Goal: Task Accomplishment & Management: Manage account settings

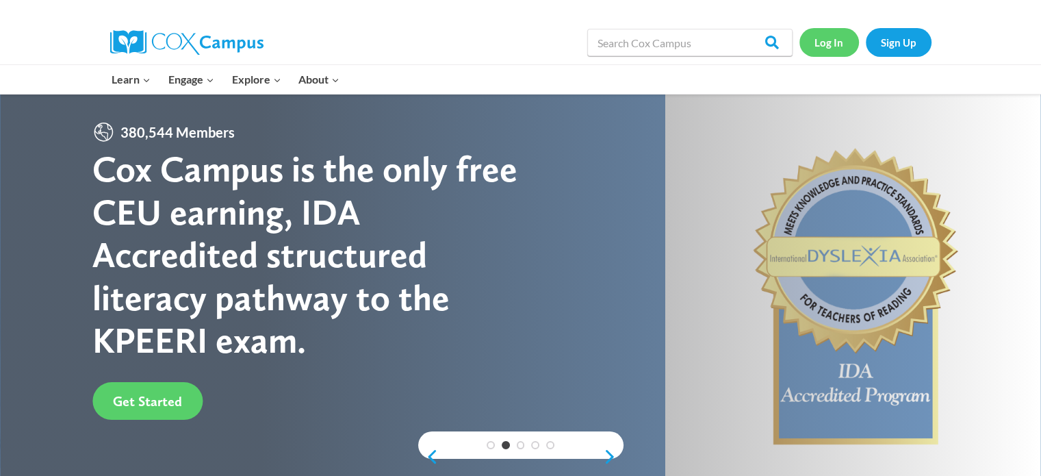
click at [836, 46] on link "Log In" at bounding box center [830, 42] width 60 height 28
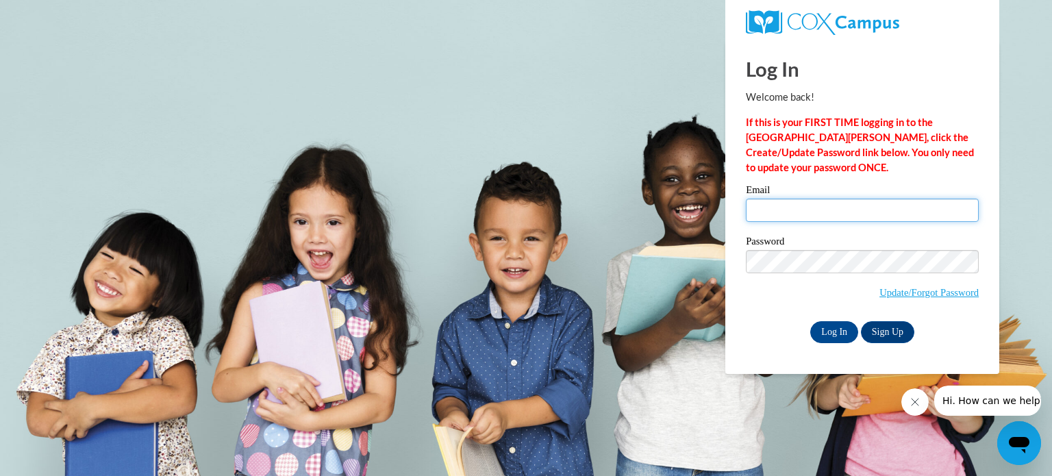
click at [802, 207] on input "Email" at bounding box center [862, 210] width 233 height 23
type input "ptimothy@blrv.org"
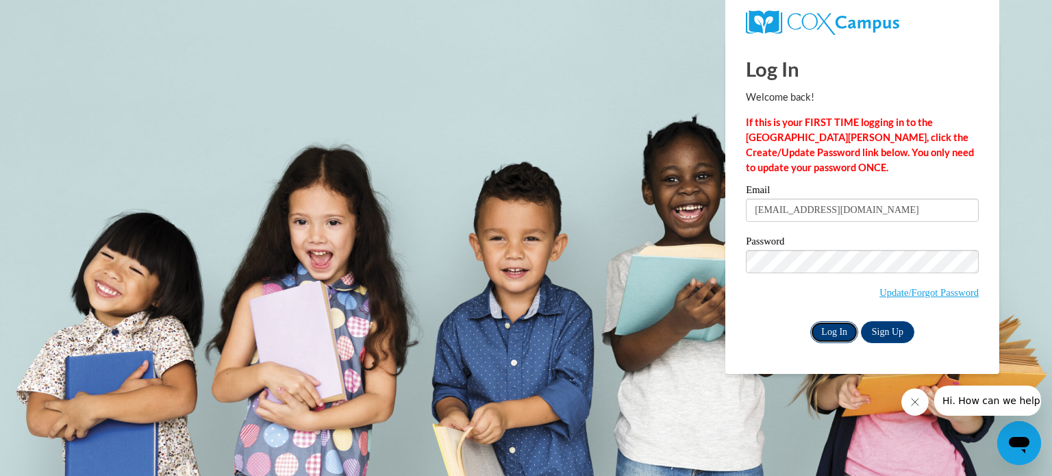
click at [839, 336] on input "Log In" at bounding box center [834, 332] width 48 height 22
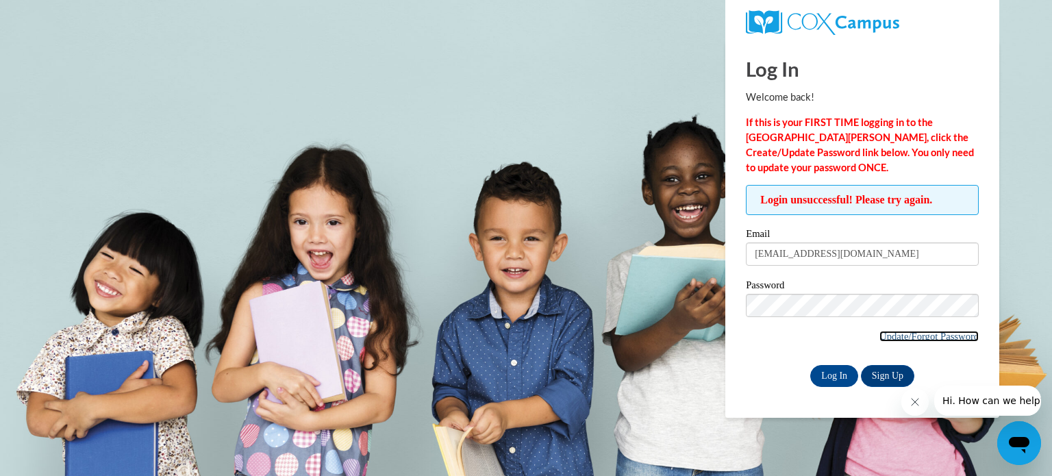
click at [923, 331] on link "Update/Forgot Password" at bounding box center [928, 336] width 99 height 11
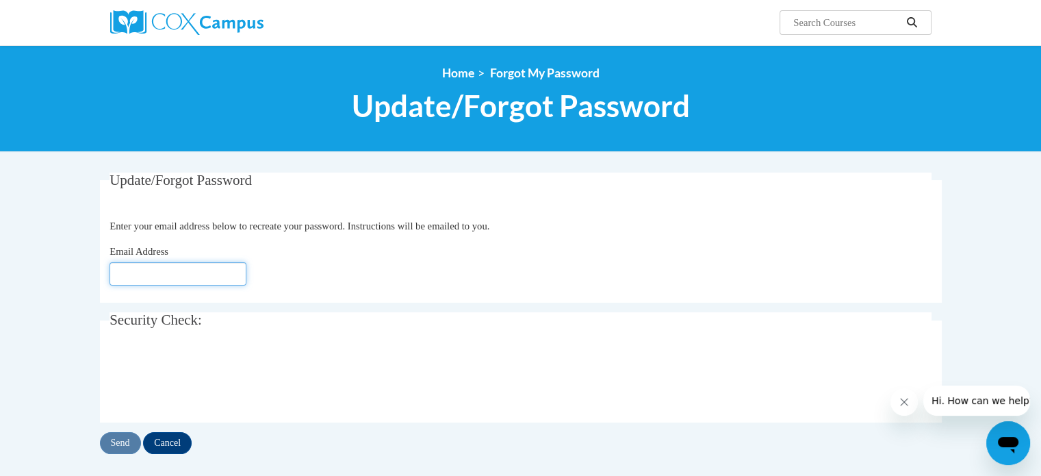
click at [164, 264] on input "Email Address" at bounding box center [178, 273] width 137 height 23
type input "[EMAIL_ADDRESS][DOMAIN_NAME]"
click at [126, 438] on input "Send" at bounding box center [120, 443] width 41 height 22
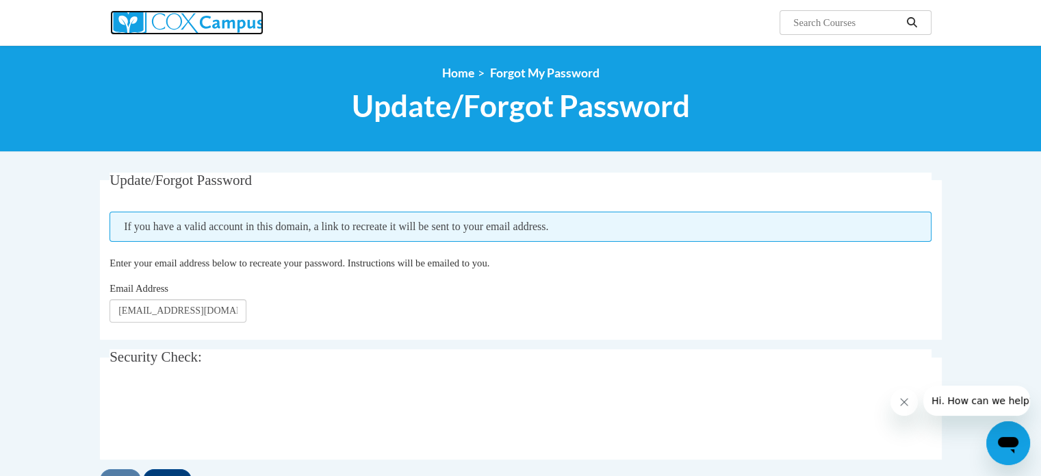
click at [197, 21] on img at bounding box center [186, 22] width 153 height 25
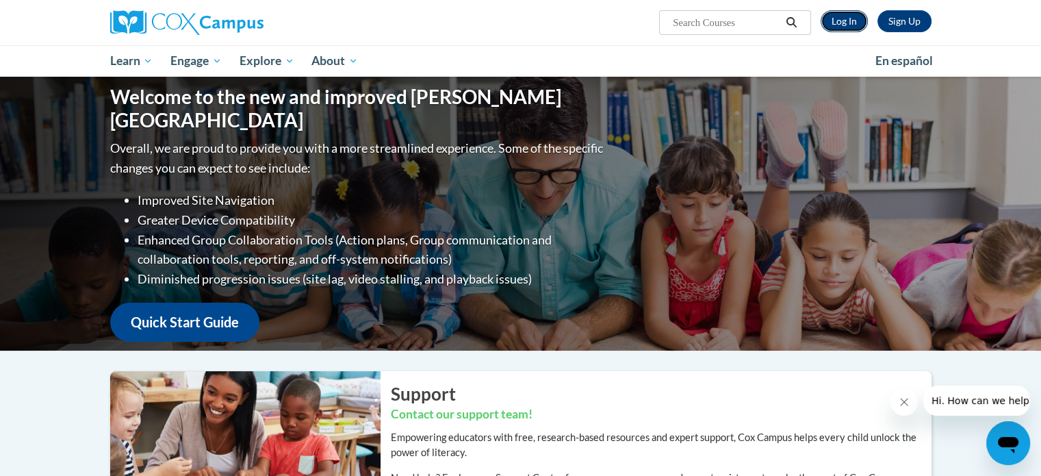
click at [846, 23] on link "Log In" at bounding box center [844, 21] width 47 height 22
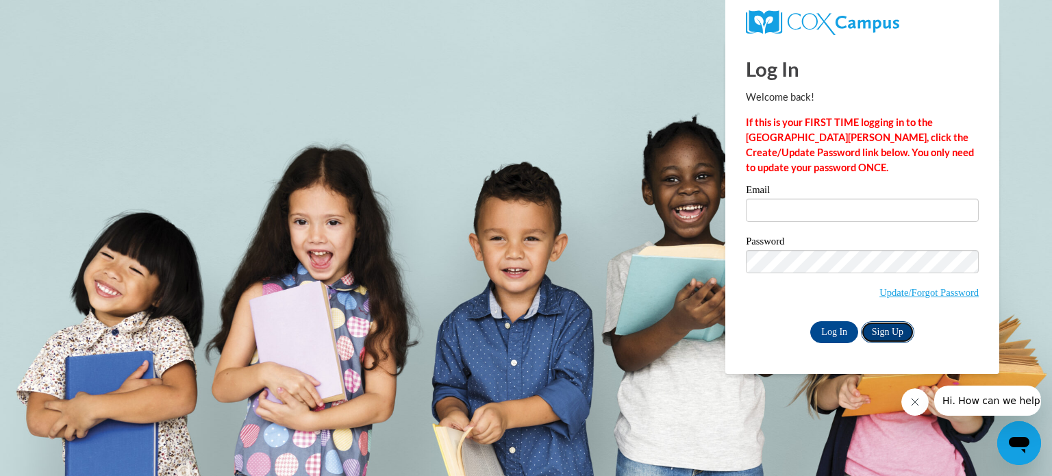
click at [890, 330] on link "Sign Up" at bounding box center [887, 332] width 53 height 22
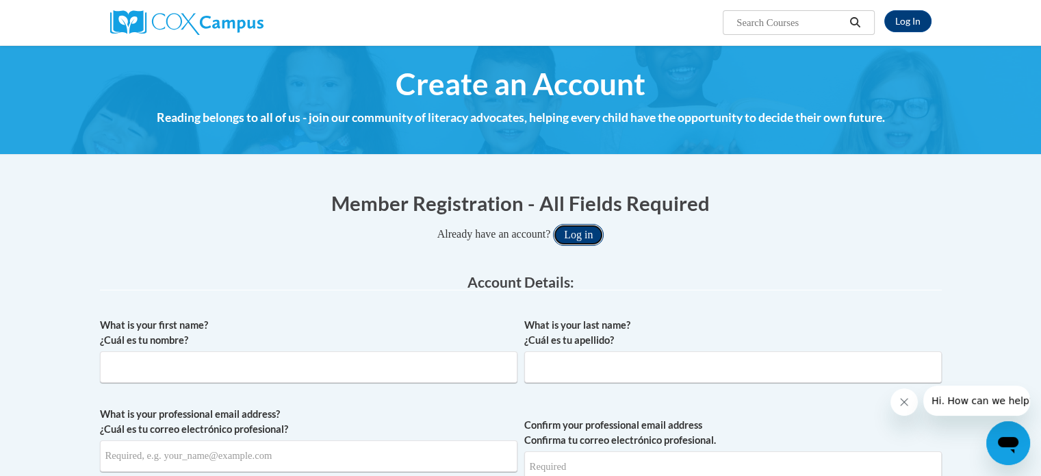
click at [589, 239] on button "Log in" at bounding box center [578, 235] width 51 height 22
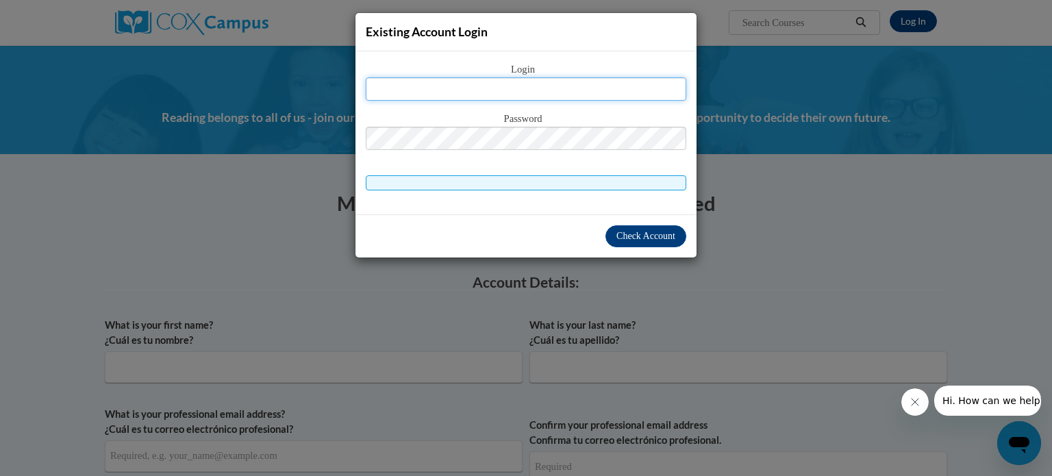
type input "[EMAIL_ADDRESS][DOMAIN_NAME]"
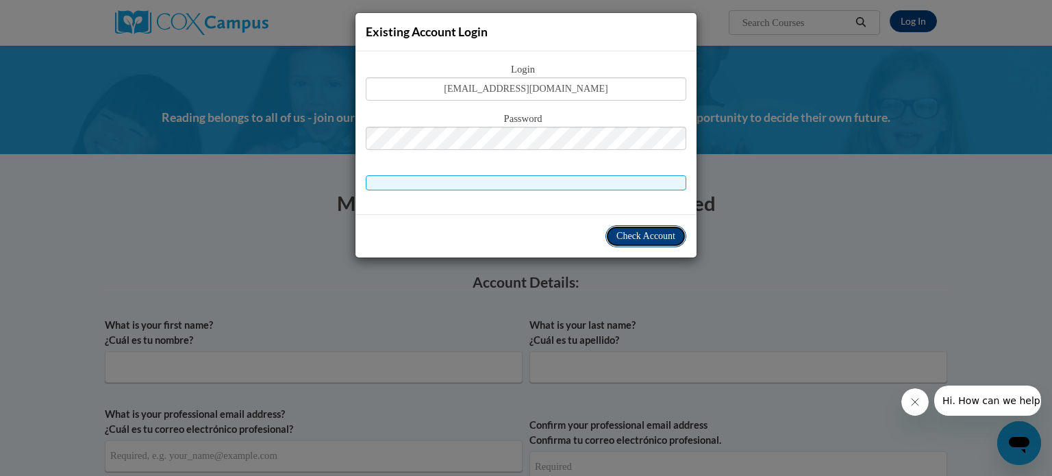
click at [656, 236] on span "Check Account" at bounding box center [645, 236] width 59 height 10
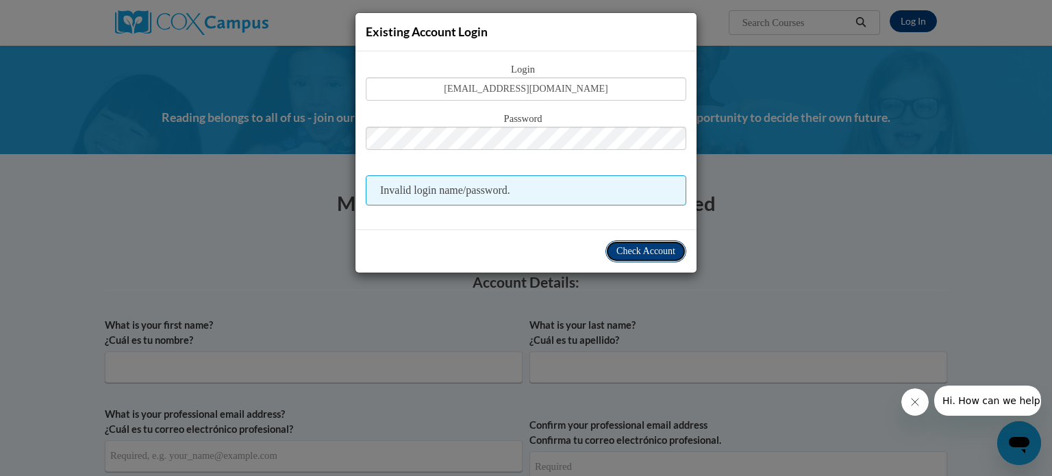
click at [685, 251] on button "Check Account" at bounding box center [645, 251] width 81 height 22
